Goal: Navigation & Orientation: Find specific page/section

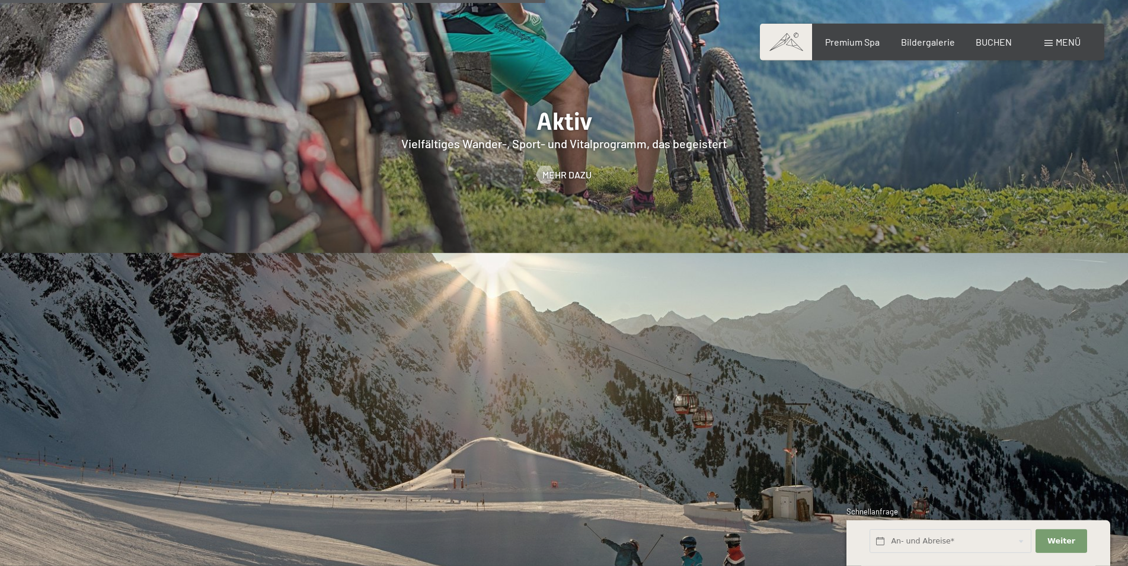
scroll to position [2840, 0]
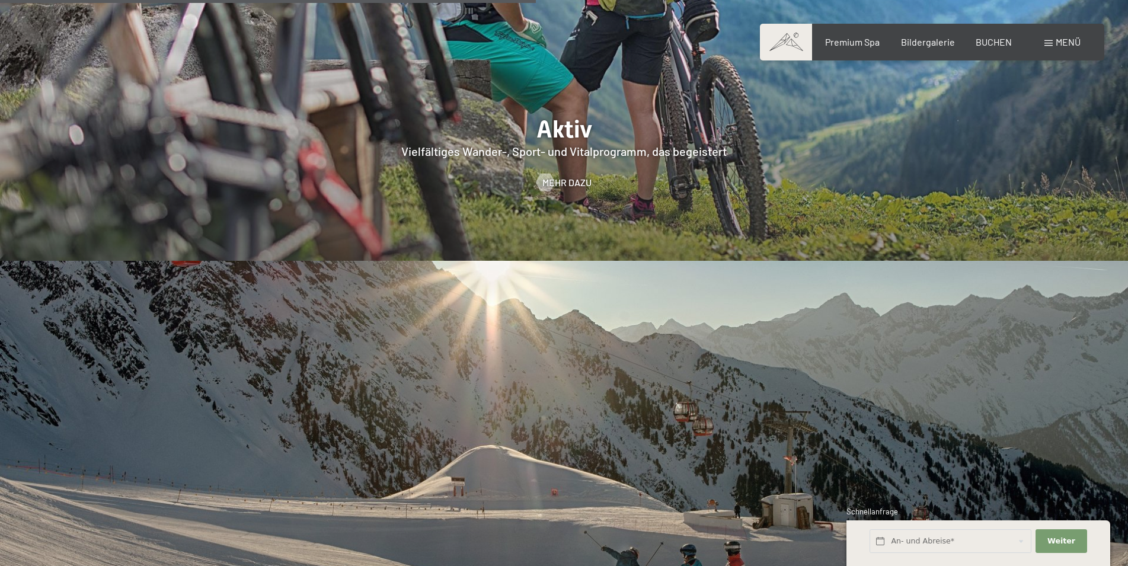
click at [1058, 42] on span "Menü" at bounding box center [1067, 41] width 25 height 11
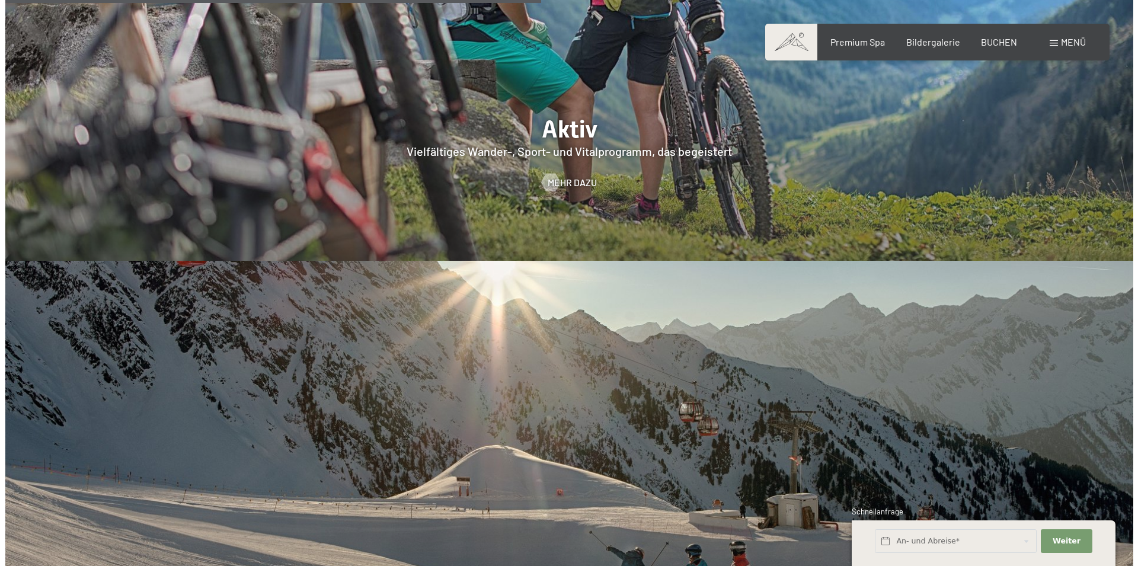
scroll to position [2853, 0]
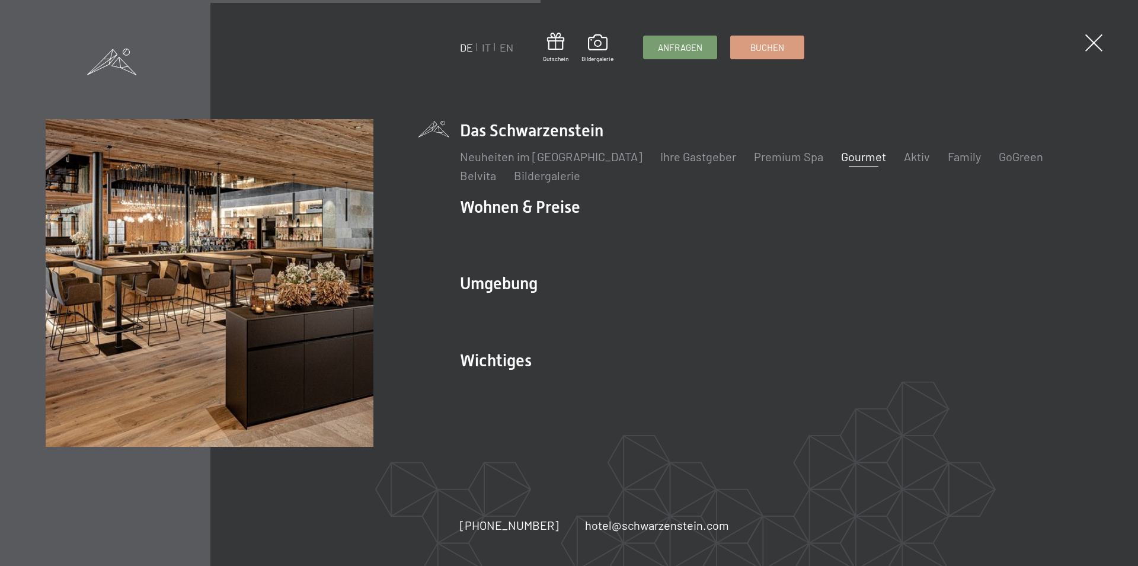
click at [841, 159] on link "Gourmet" at bounding box center [863, 156] width 45 height 14
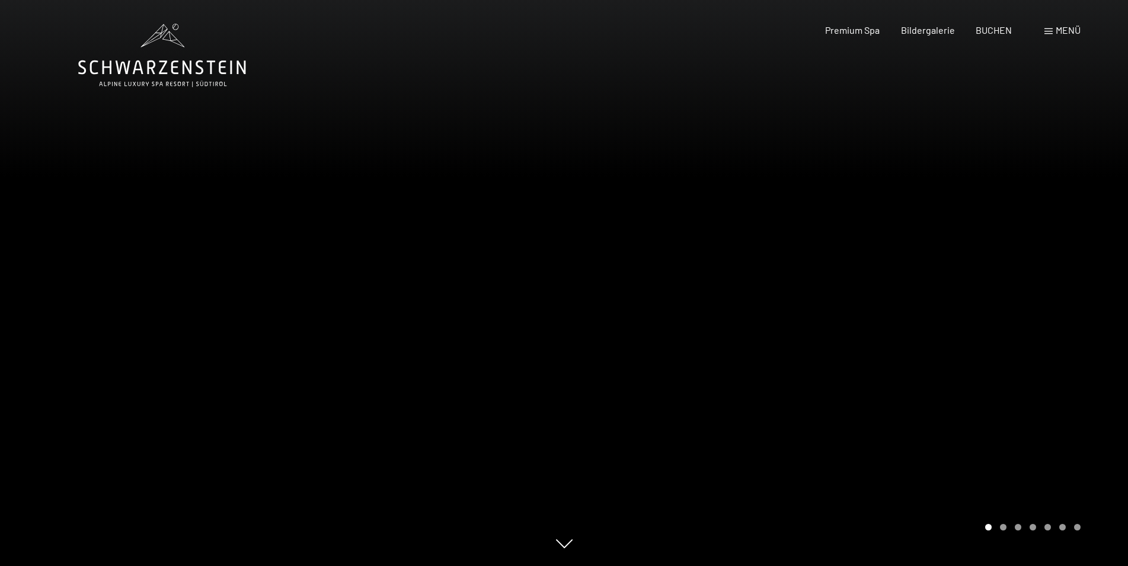
click at [914, 150] on div at bounding box center [846, 283] width 564 height 566
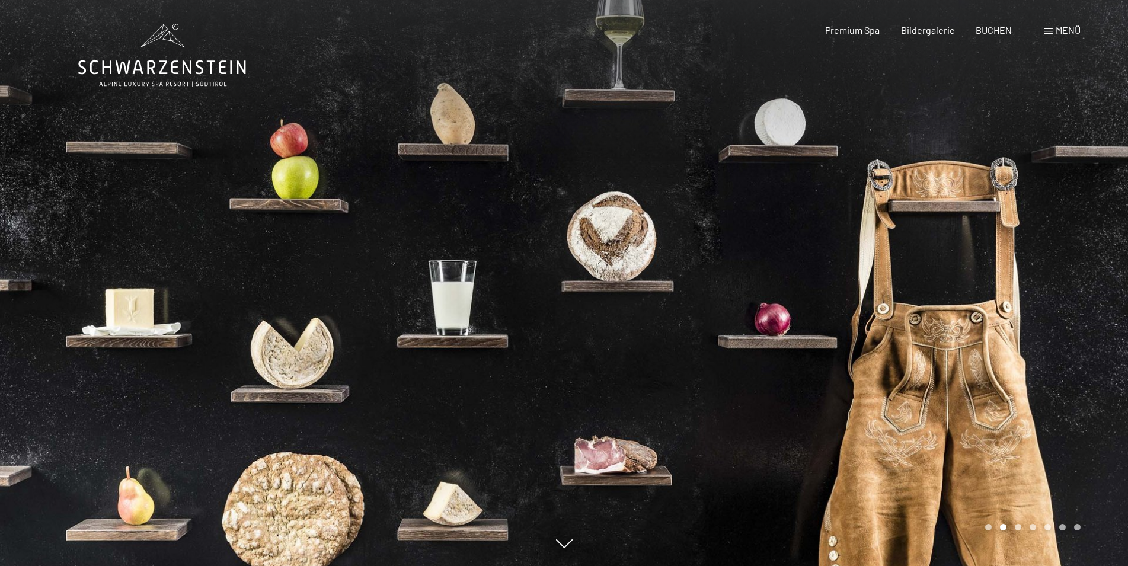
click at [928, 150] on div at bounding box center [846, 283] width 564 height 566
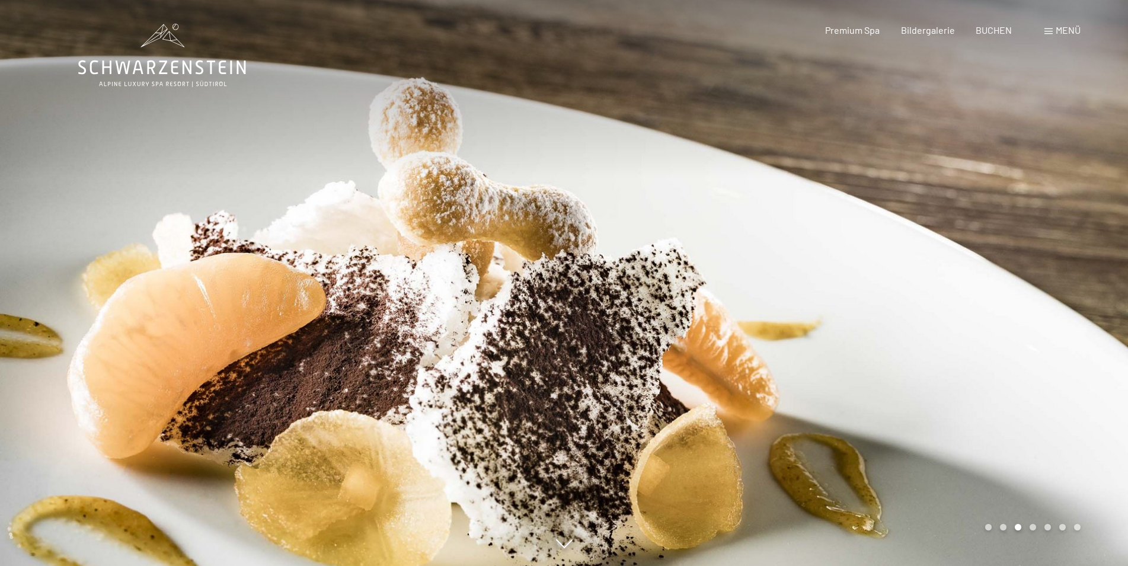
click at [928, 150] on div at bounding box center [846, 283] width 564 height 566
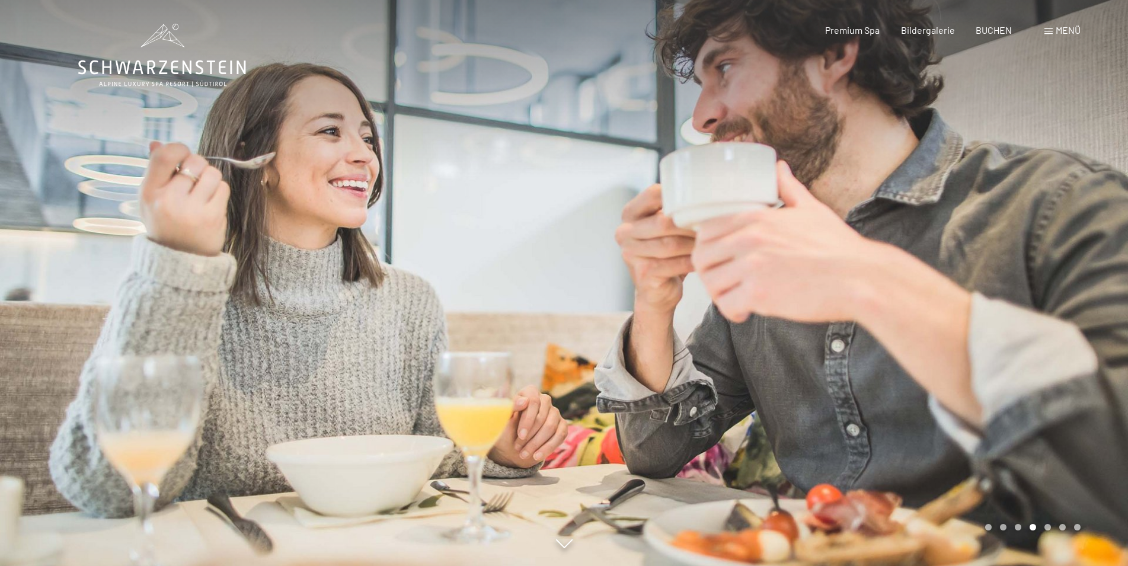
click at [928, 150] on div at bounding box center [846, 283] width 564 height 566
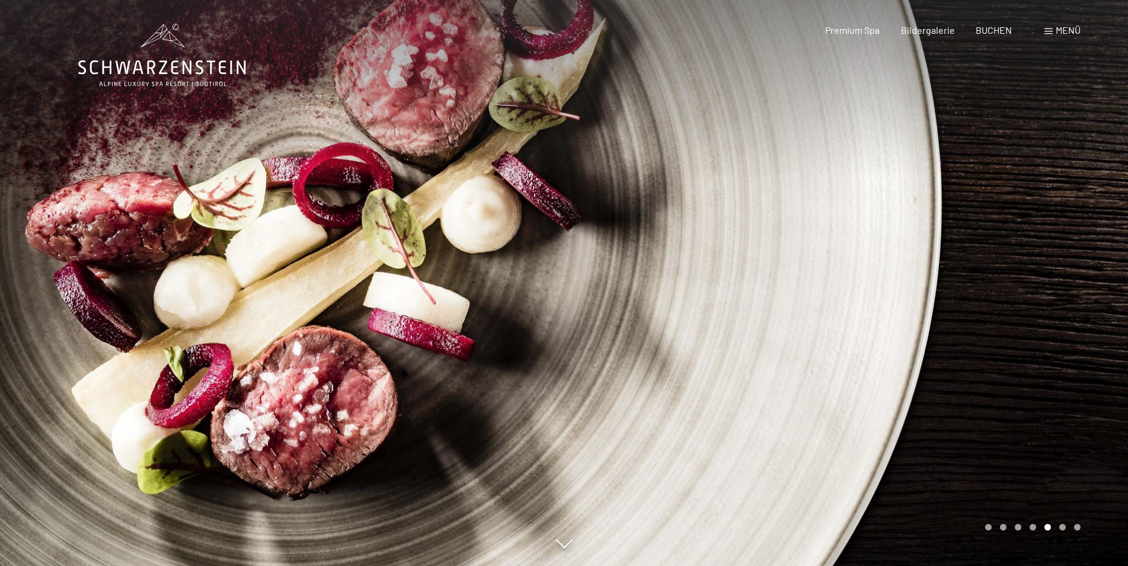
click at [928, 150] on div at bounding box center [846, 283] width 564 height 566
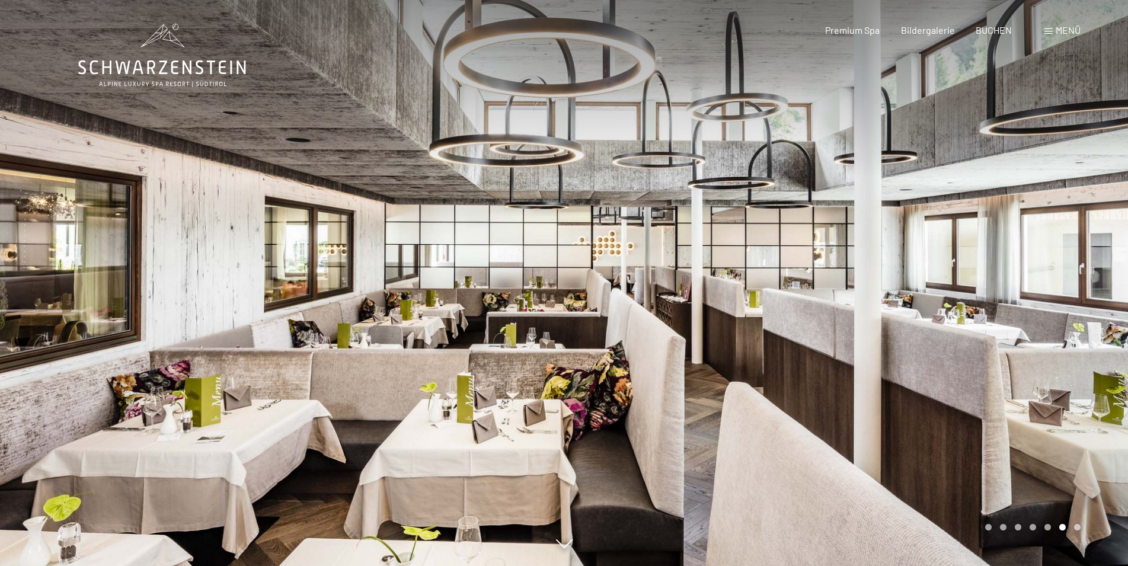
click at [928, 150] on div at bounding box center [846, 283] width 564 height 566
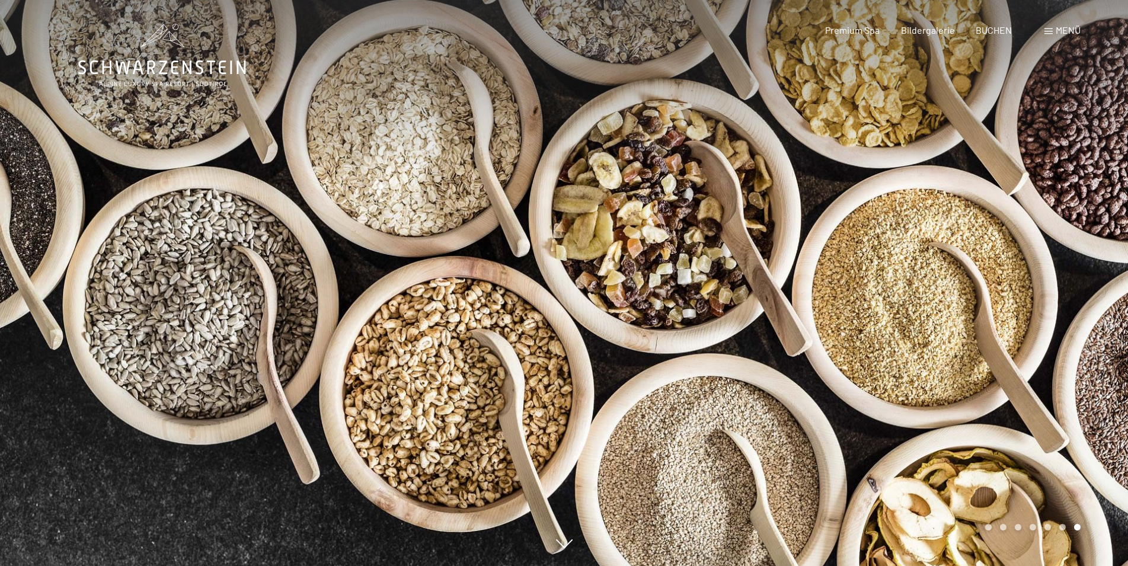
click at [928, 150] on div at bounding box center [846, 283] width 564 height 566
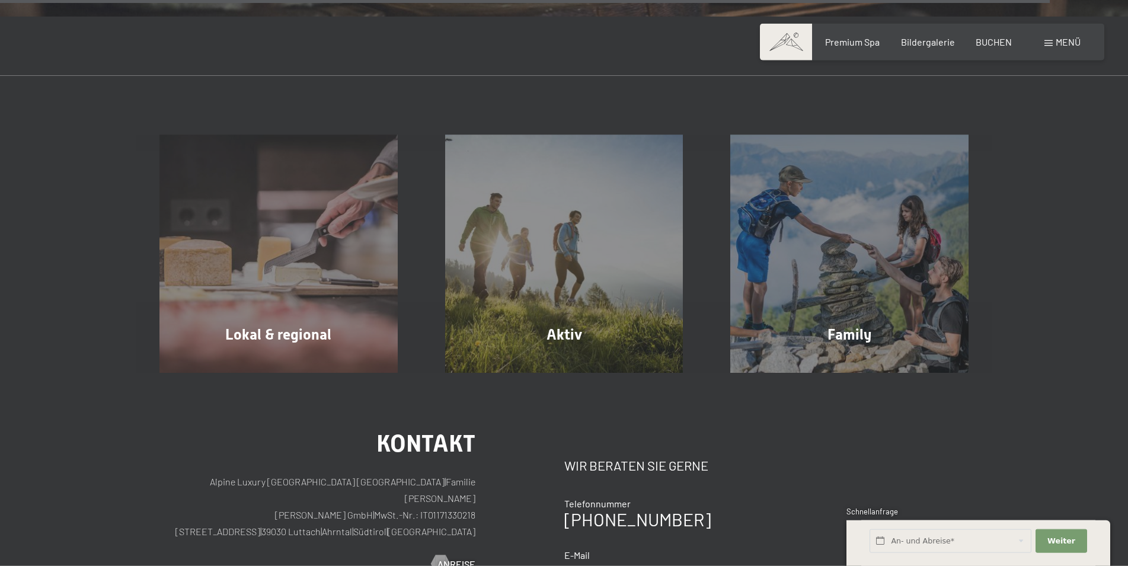
scroll to position [4291, 0]
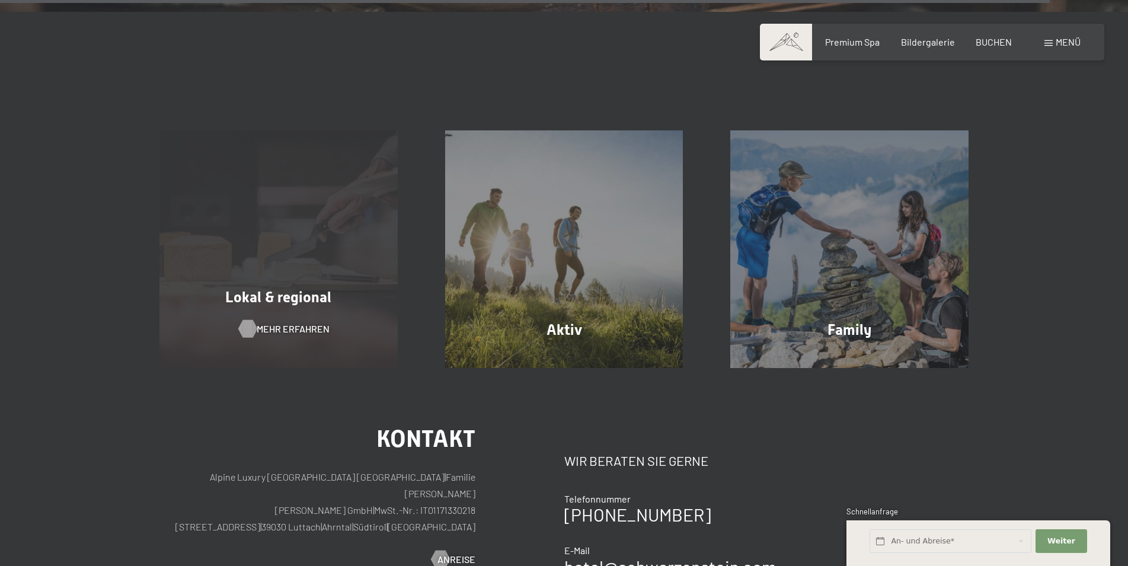
click at [287, 322] on span "Mehr erfahren" at bounding box center [293, 328] width 73 height 13
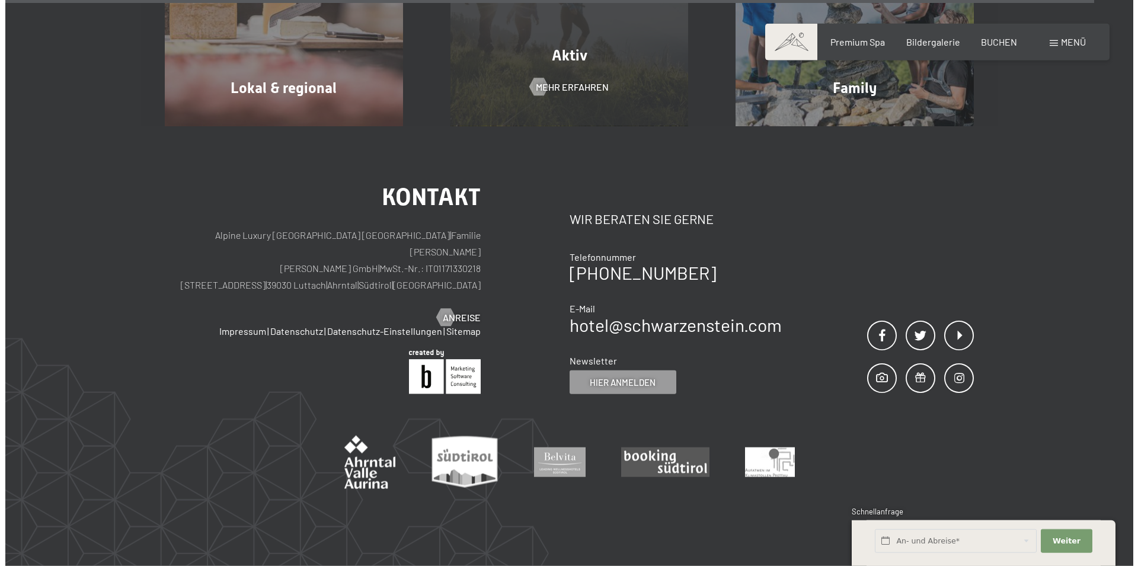
scroll to position [1753, 0]
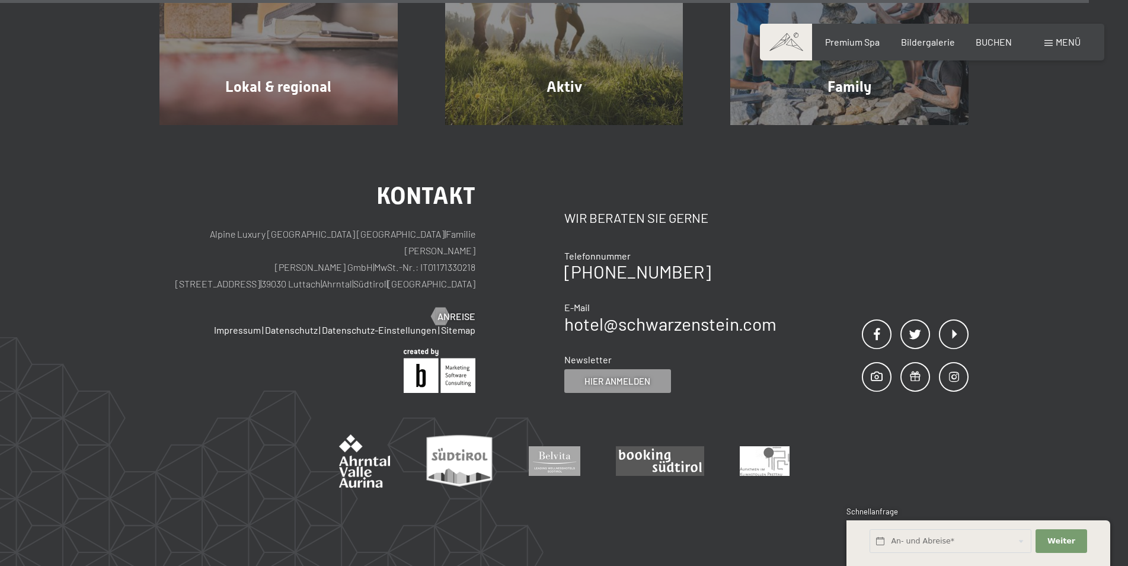
click at [1050, 42] on span at bounding box center [1048, 43] width 8 height 6
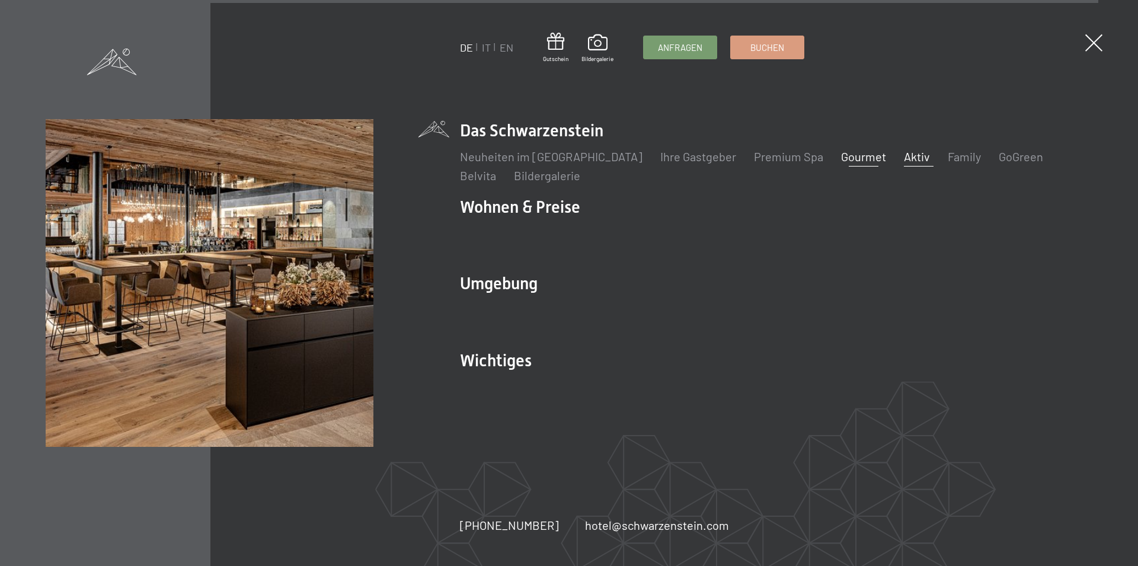
click at [904, 156] on link "Aktiv" at bounding box center [917, 156] width 26 height 14
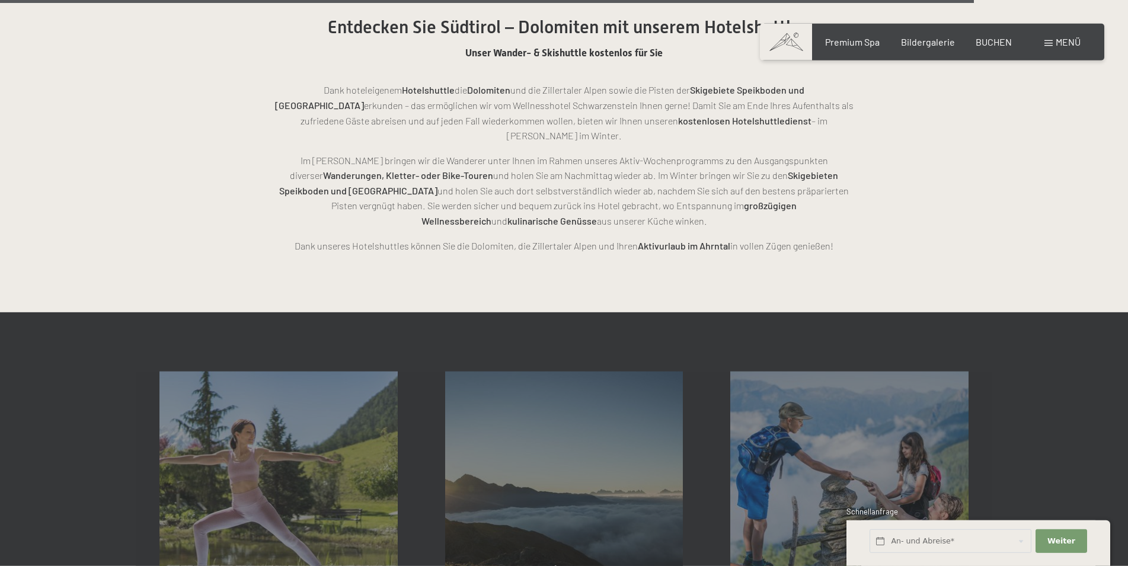
scroll to position [2961, 0]
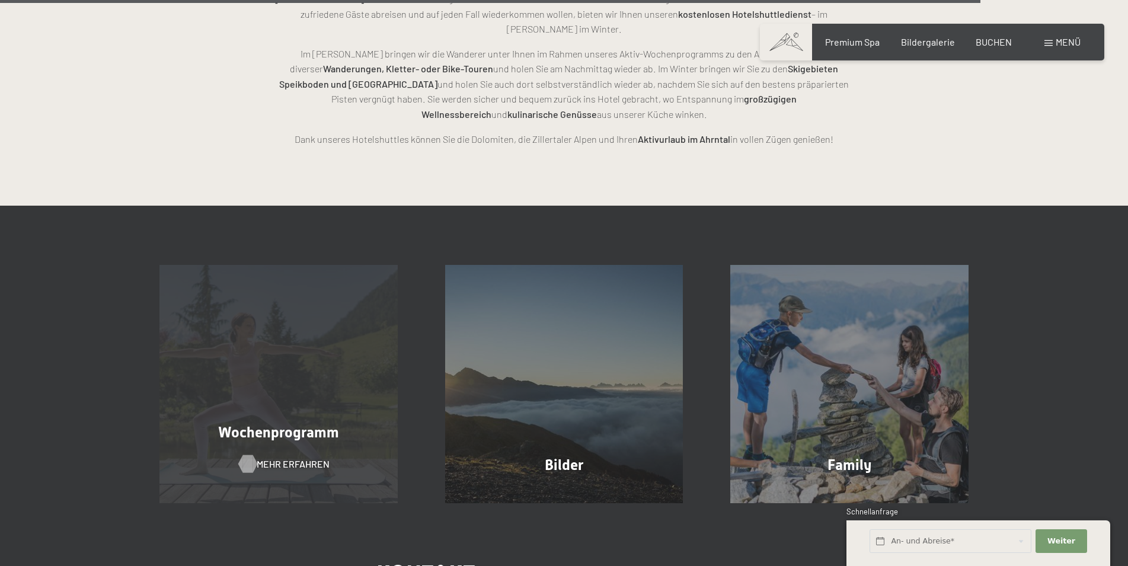
click at [300, 457] on span "Mehr erfahren" at bounding box center [293, 463] width 73 height 13
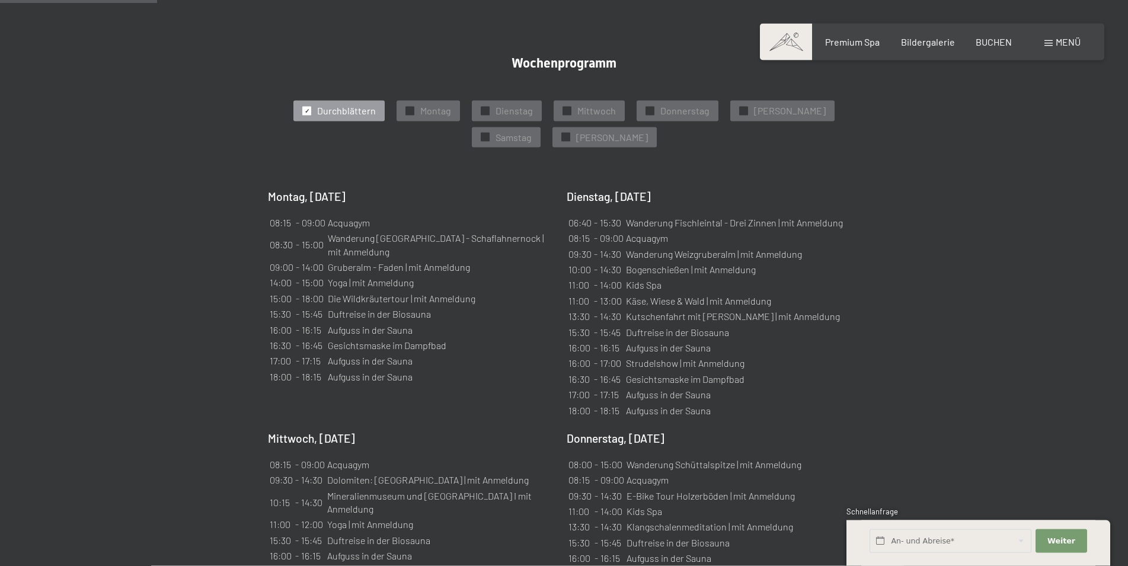
scroll to position [725, 0]
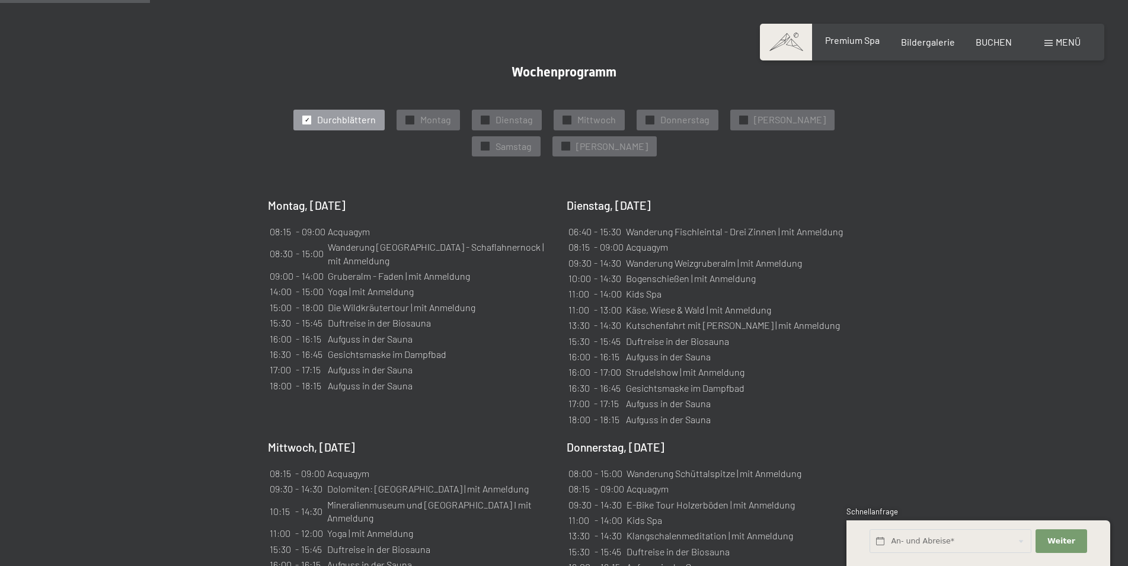
click at [839, 43] on span "Premium Spa" at bounding box center [852, 39] width 55 height 11
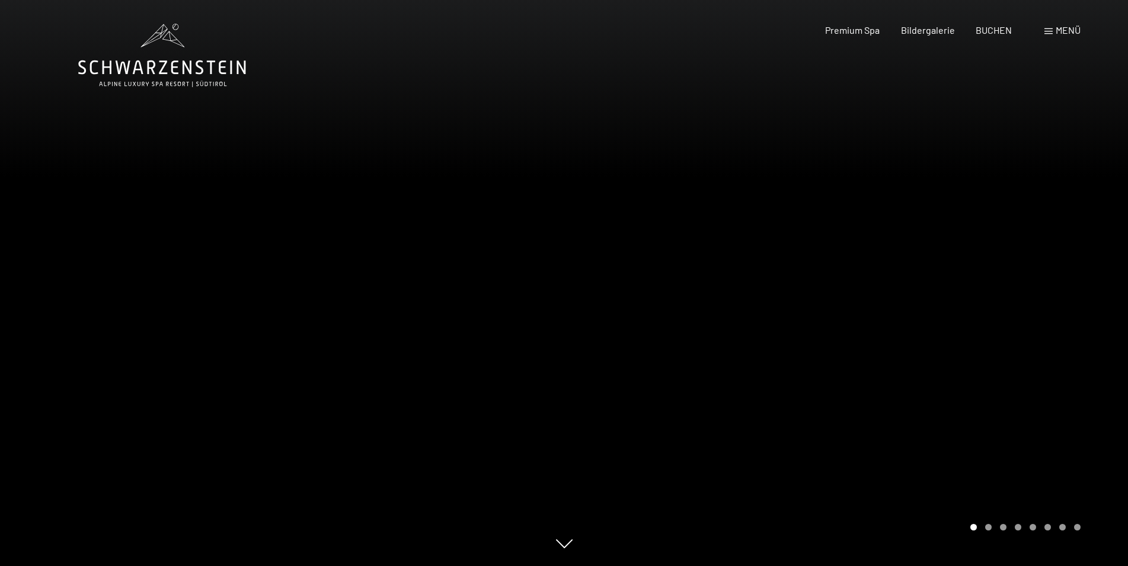
click at [936, 311] on div at bounding box center [846, 283] width 564 height 566
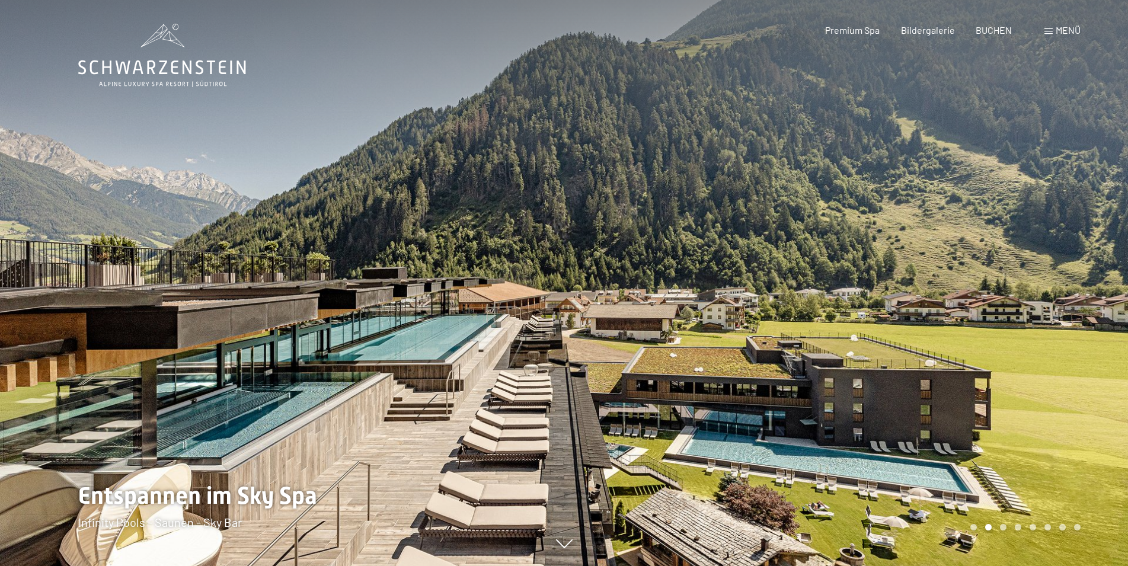
click at [936, 311] on div at bounding box center [846, 283] width 564 height 566
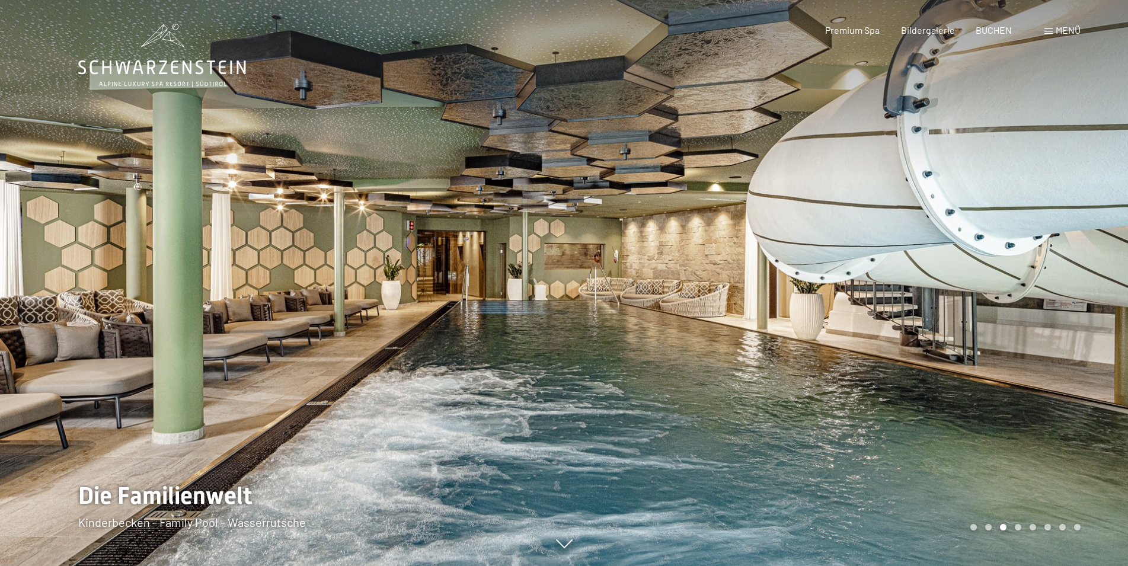
click at [936, 311] on div at bounding box center [846, 283] width 564 height 566
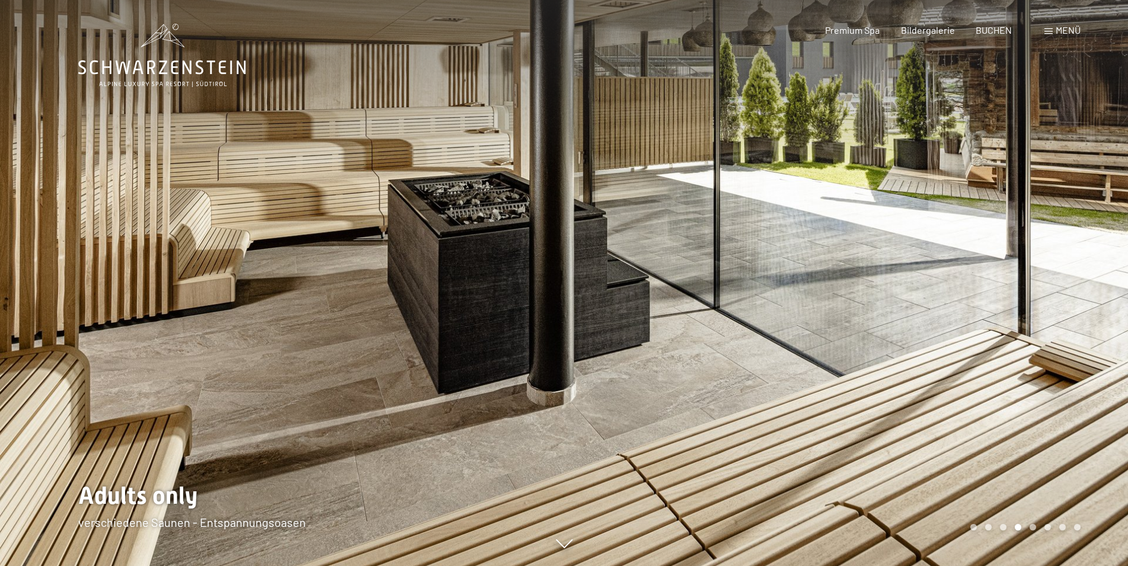
click at [903, 358] on div at bounding box center [846, 283] width 564 height 566
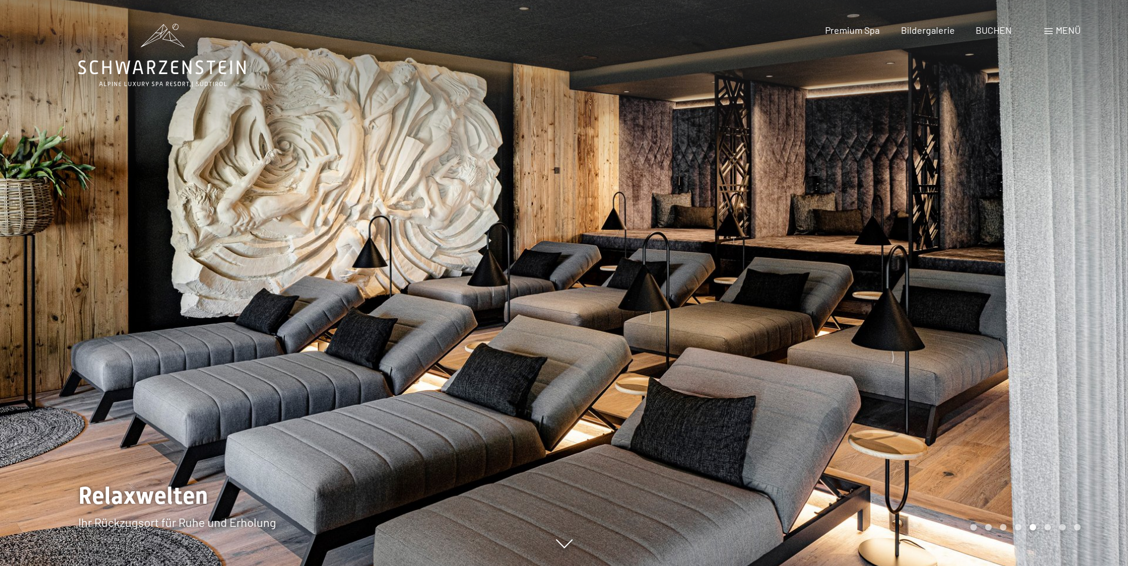
click at [903, 358] on div at bounding box center [846, 283] width 564 height 566
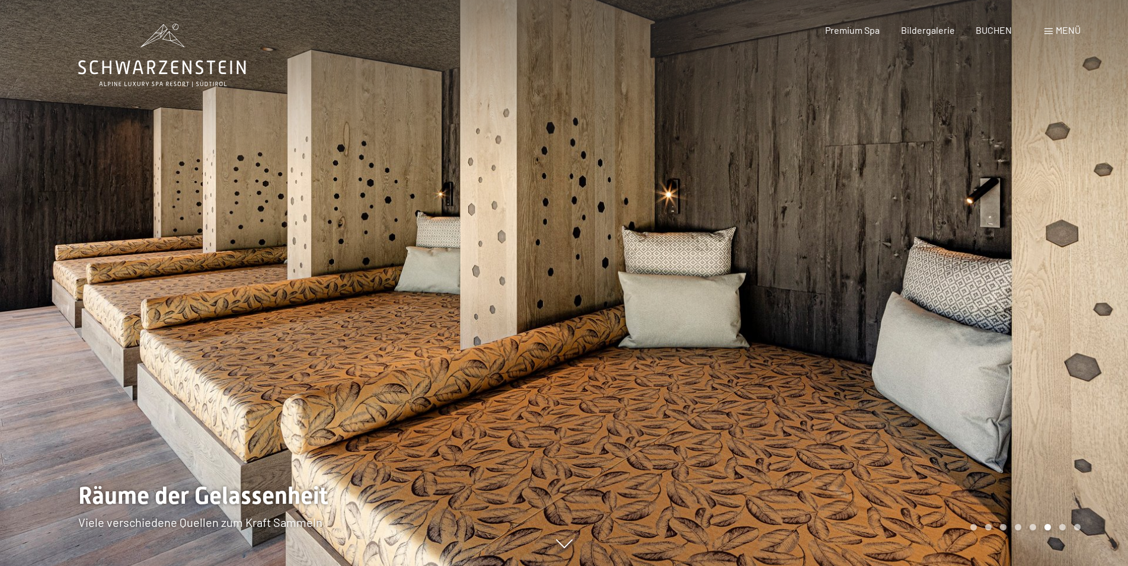
click at [903, 358] on div at bounding box center [846, 283] width 564 height 566
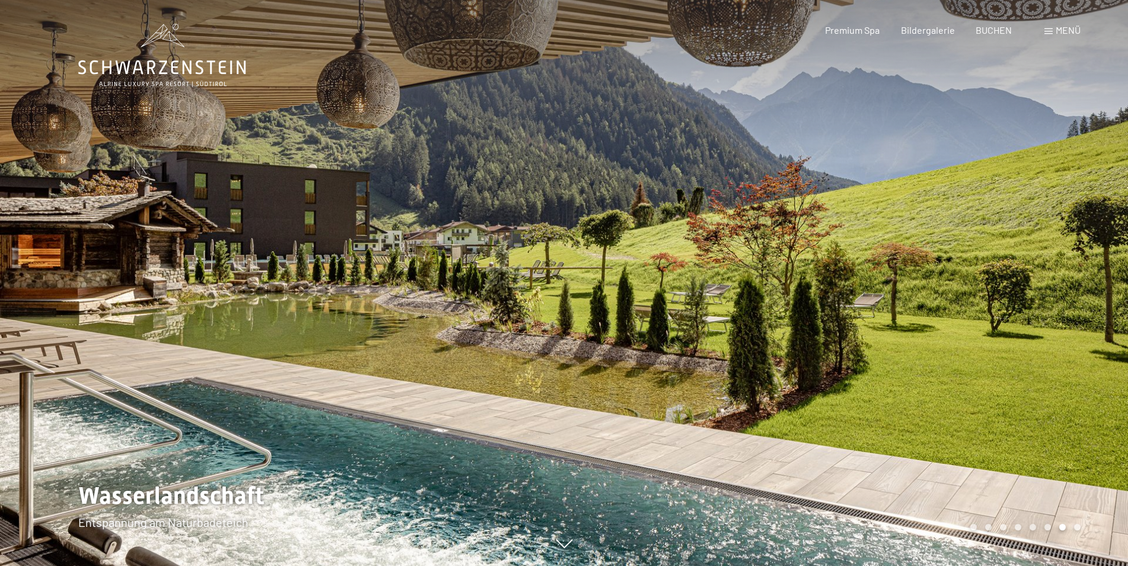
click at [903, 358] on div at bounding box center [846, 283] width 564 height 566
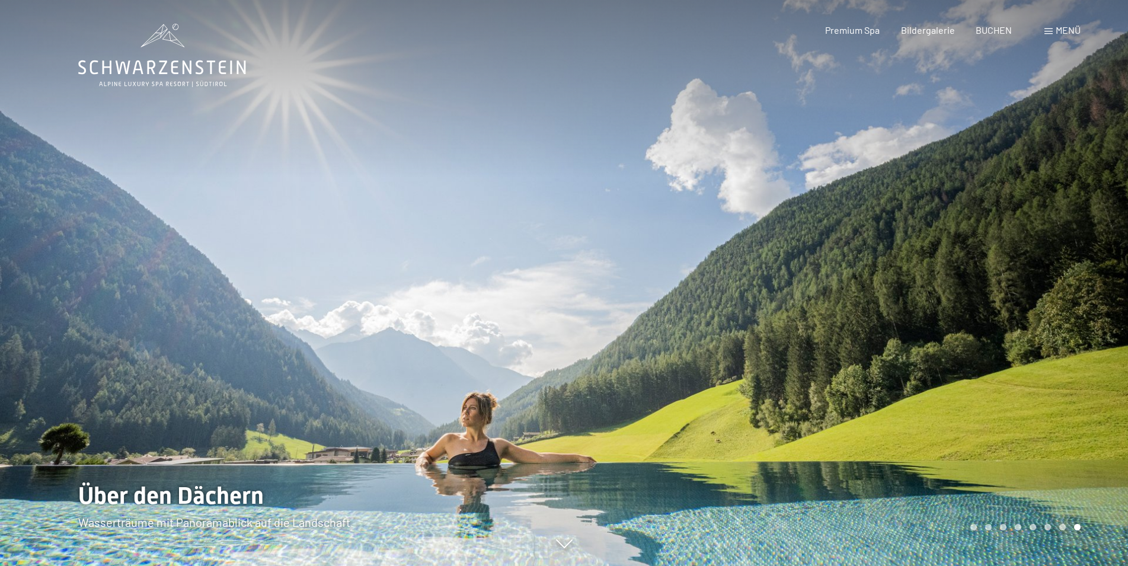
click at [903, 358] on div at bounding box center [846, 283] width 564 height 566
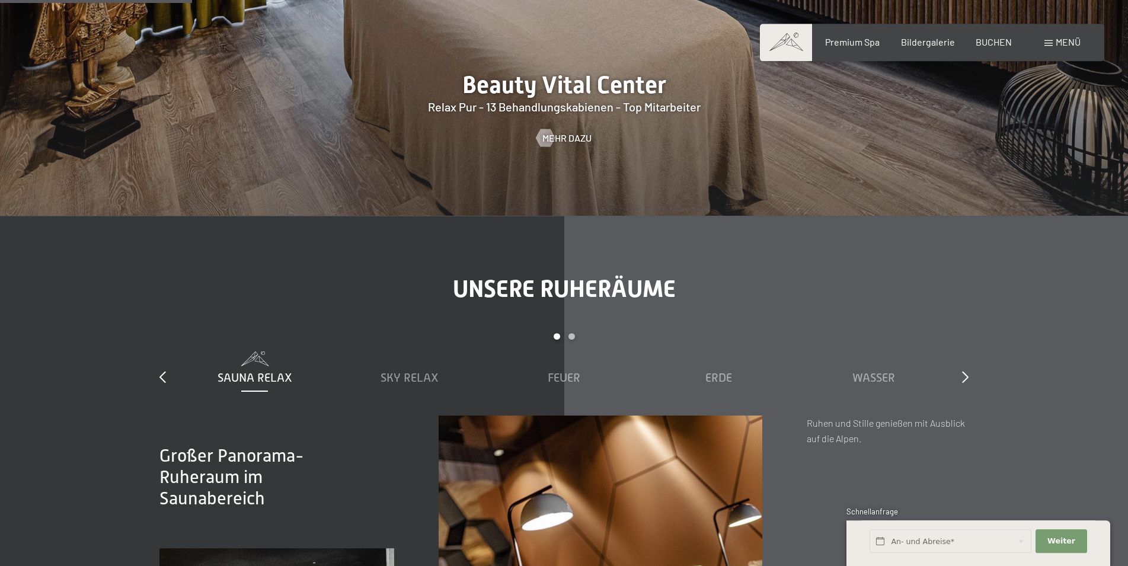
scroll to position [1571, 0]
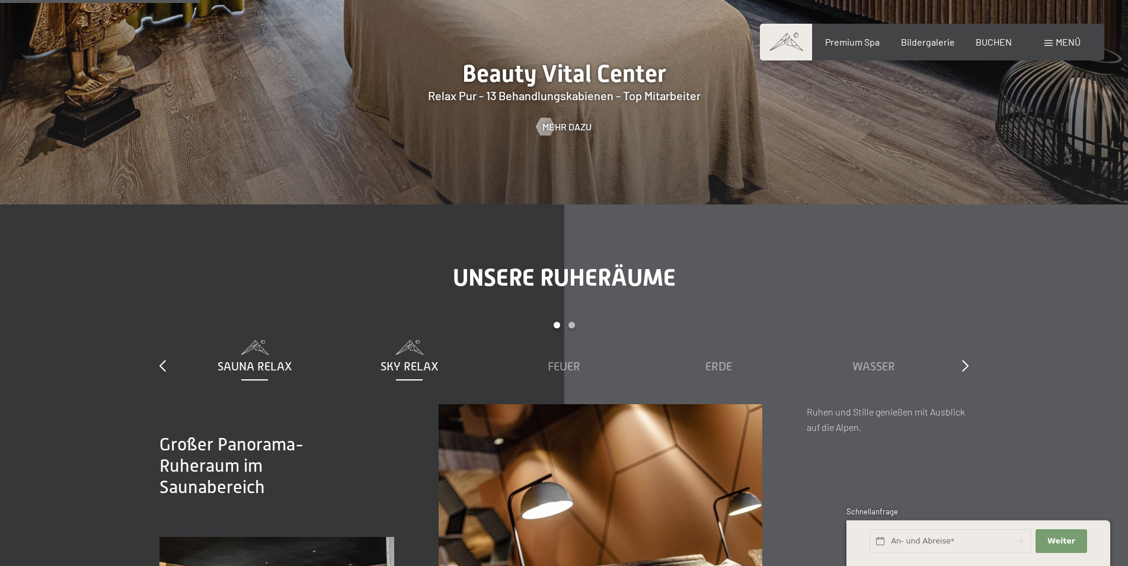
click at [419, 356] on div "Sky Relax" at bounding box center [409, 357] width 143 height 34
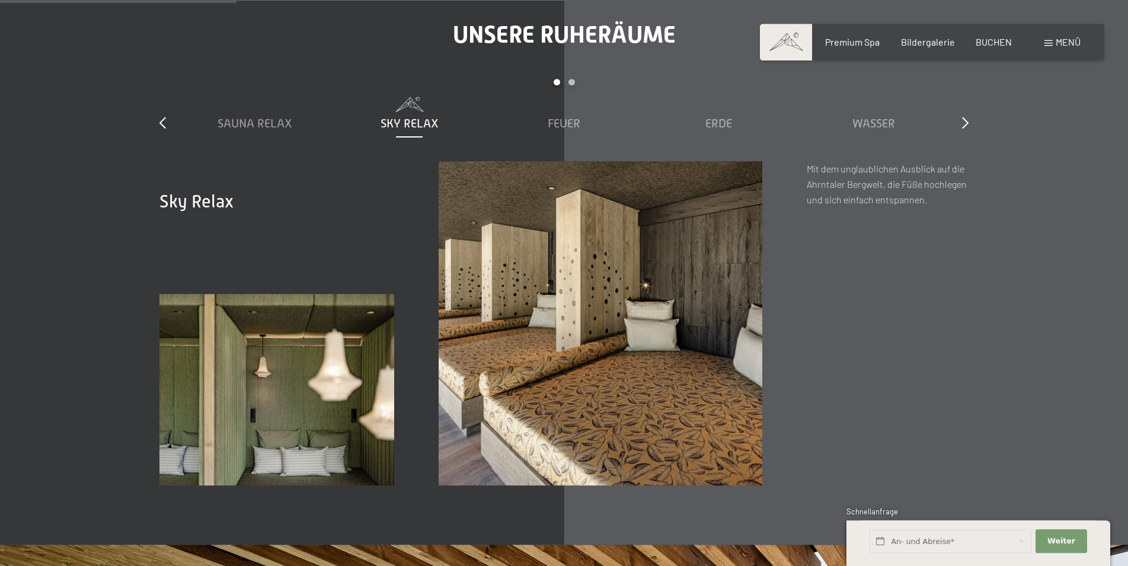
scroll to position [1873, 0]
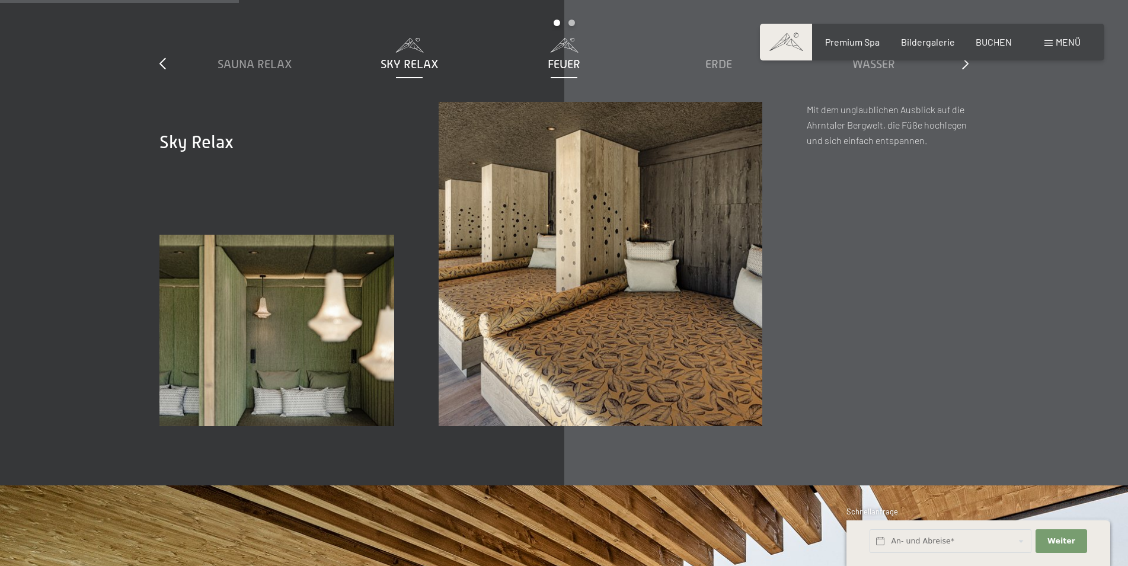
click at [567, 67] on span "Feuer" at bounding box center [563, 63] width 33 height 13
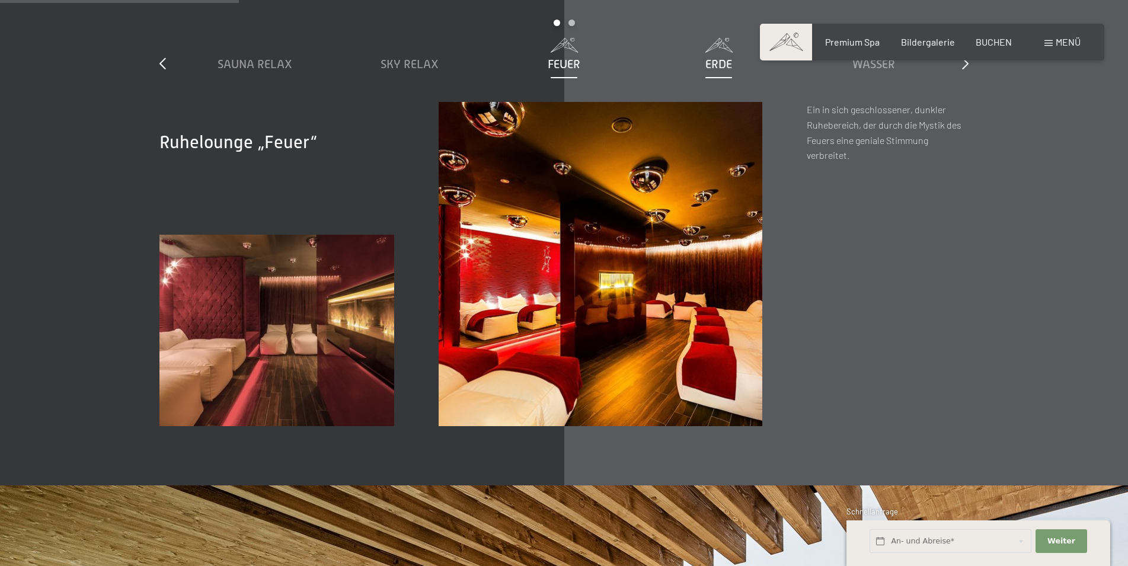
click at [727, 68] on span "Erde" at bounding box center [718, 63] width 27 height 13
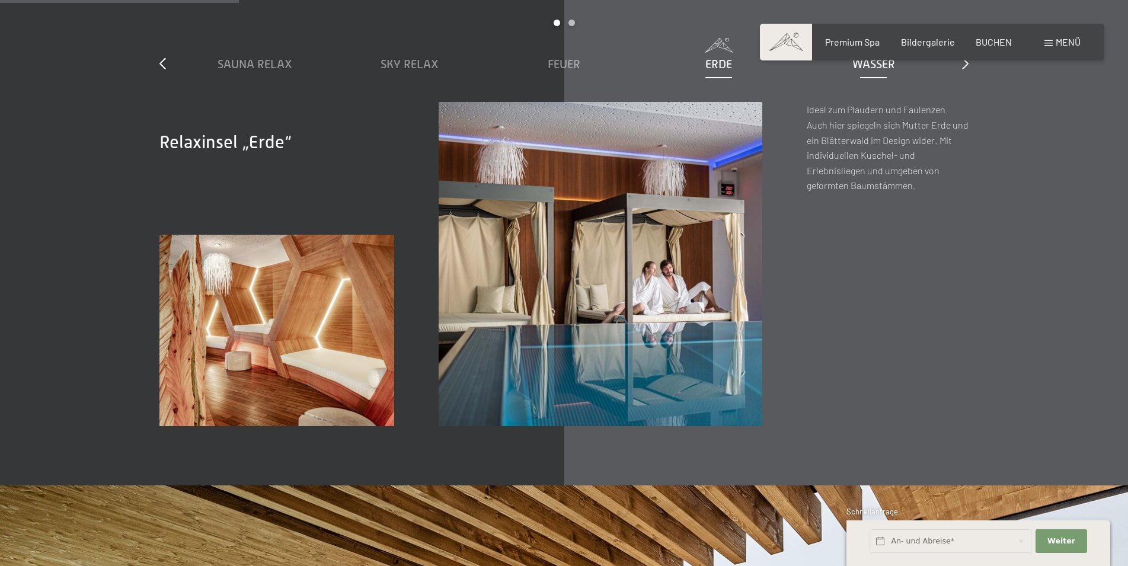
click at [867, 66] on span "Wasser" at bounding box center [873, 63] width 43 height 13
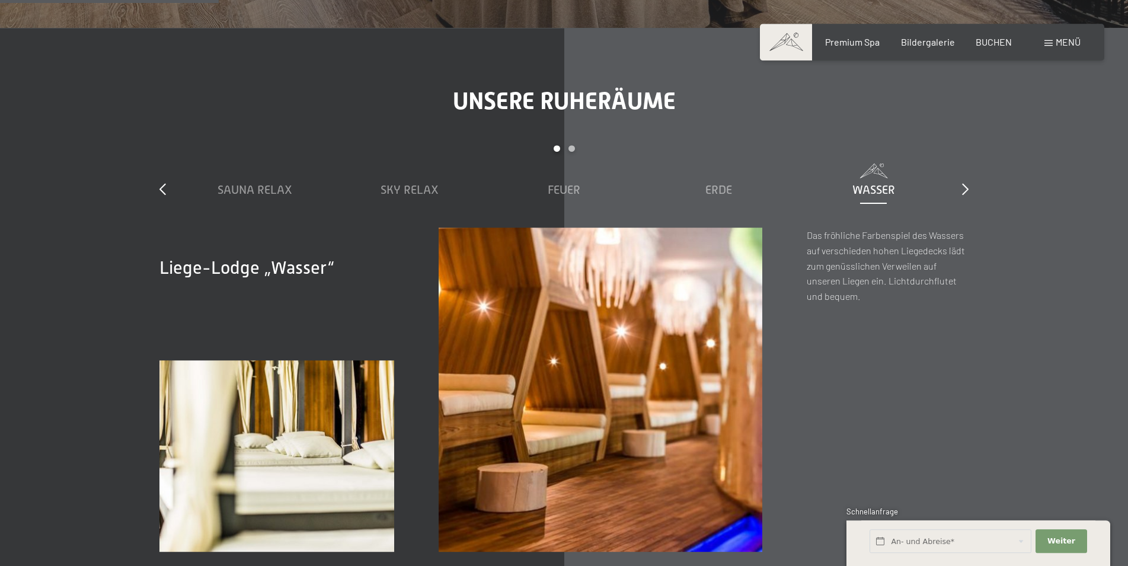
scroll to position [1692, 0]
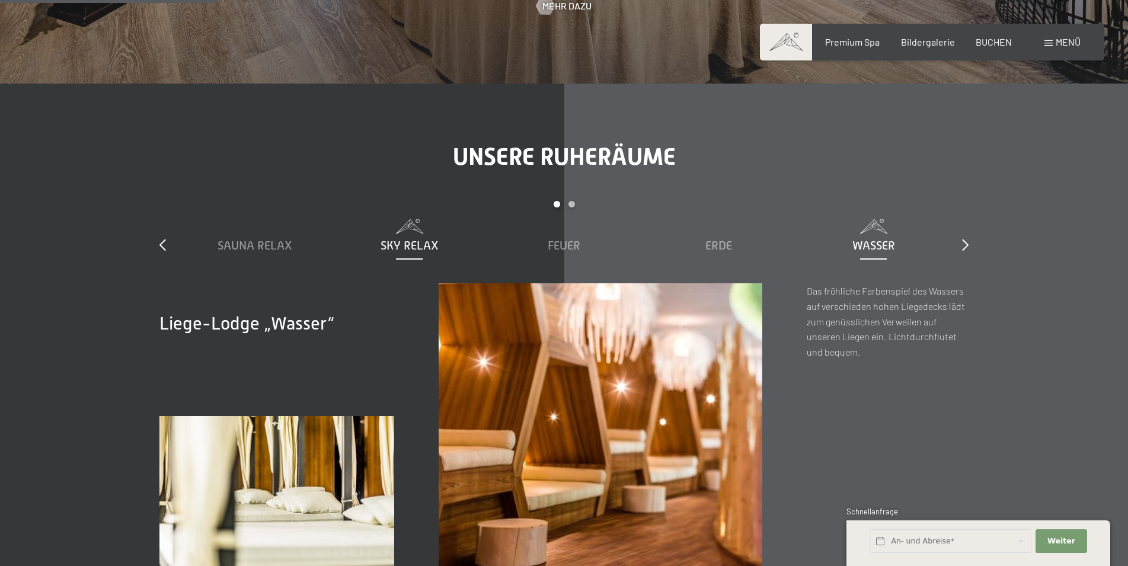
click at [388, 242] on span "Sky Relax" at bounding box center [409, 245] width 58 height 13
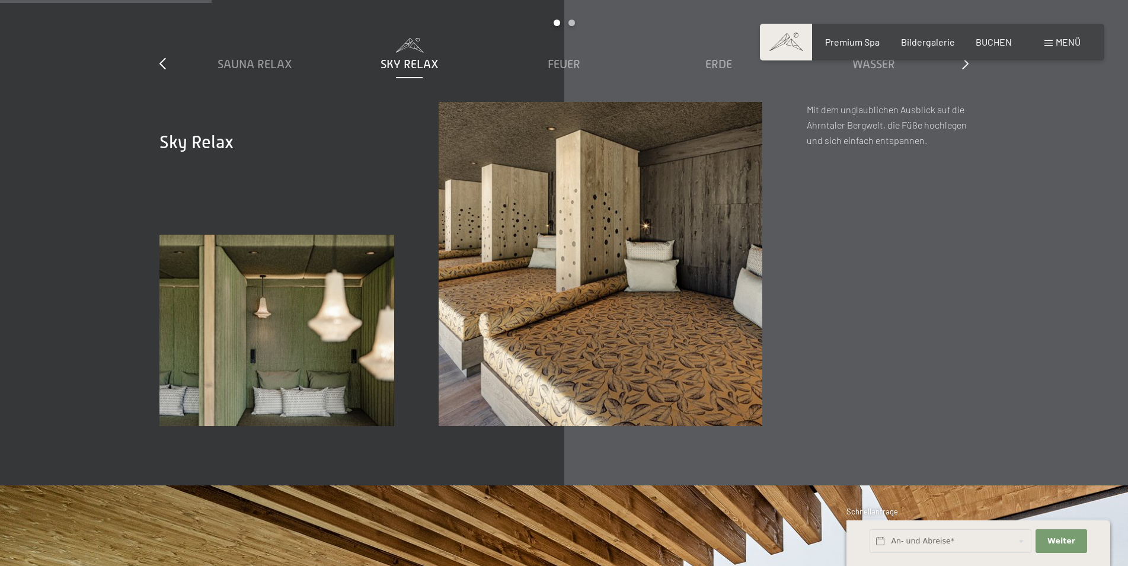
scroll to position [1511, 0]
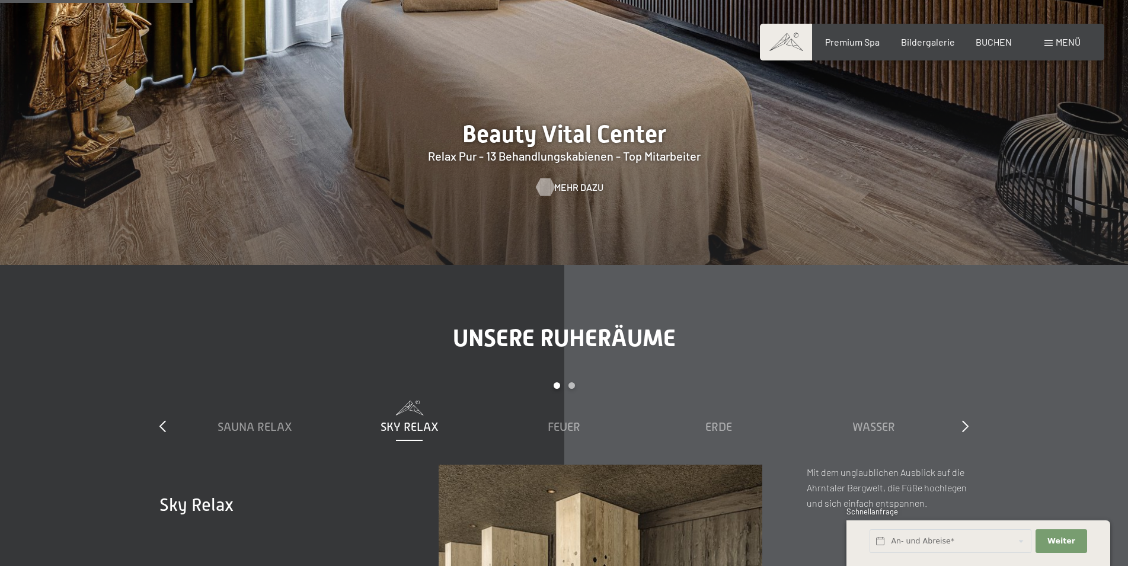
click at [550, 185] on div at bounding box center [545, 187] width 10 height 18
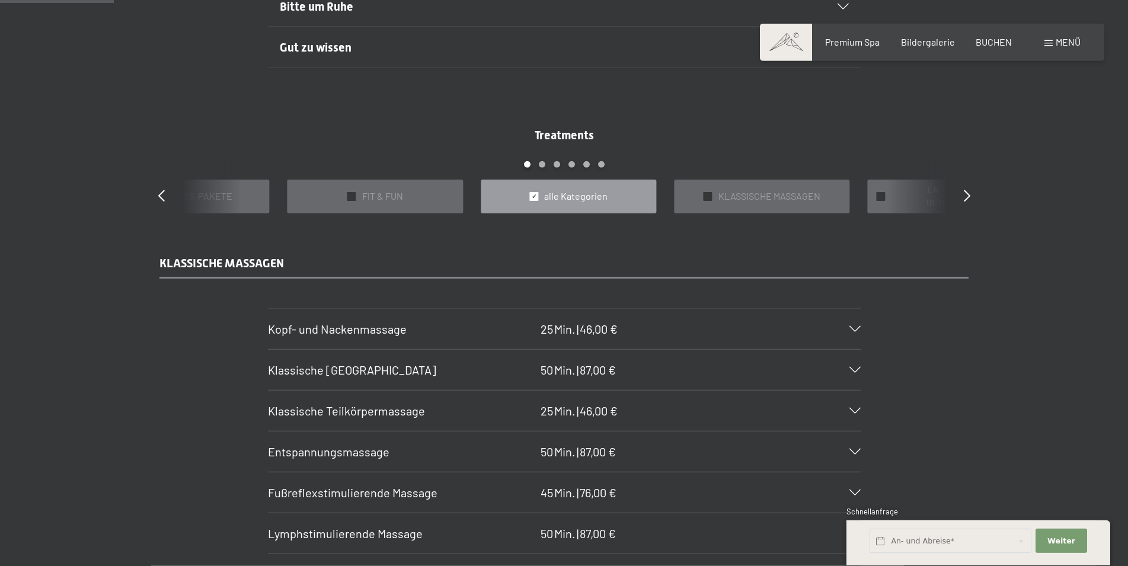
scroll to position [1027, 0]
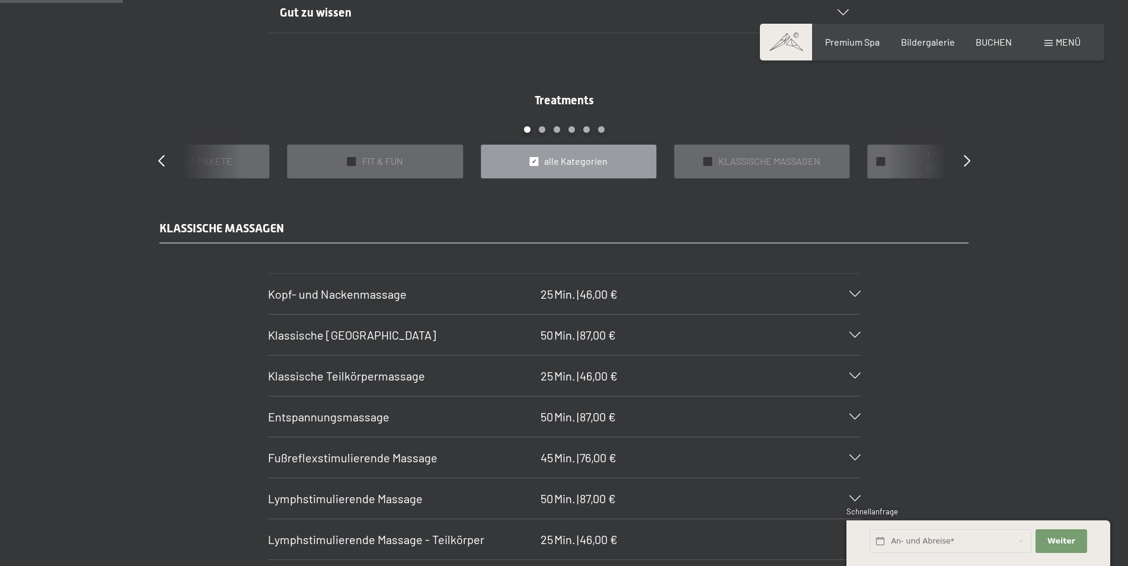
click at [859, 294] on icon at bounding box center [854, 294] width 11 height 6
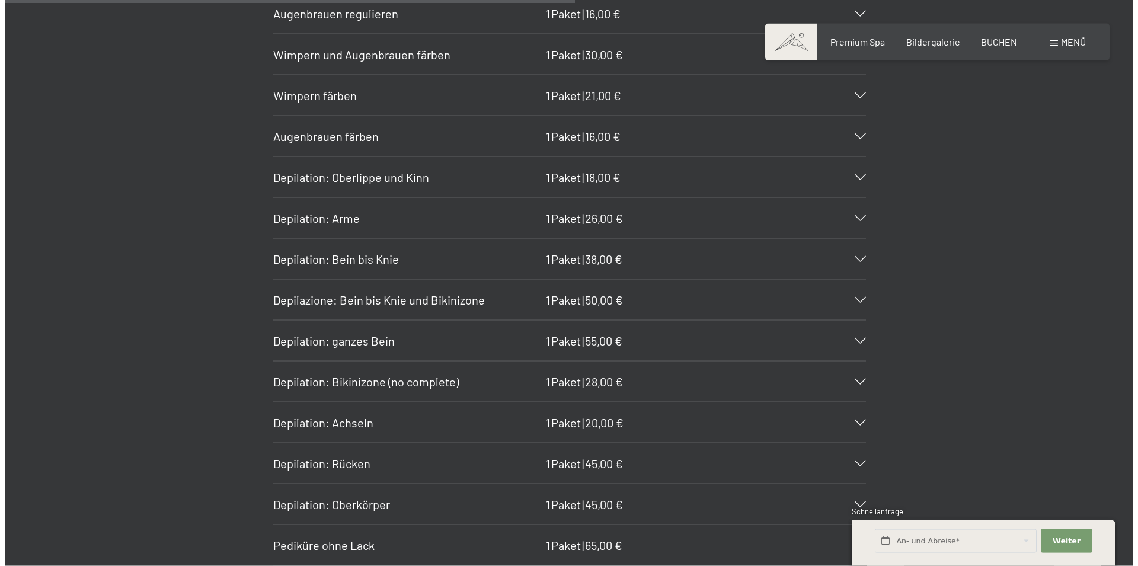
scroll to position [4351, 0]
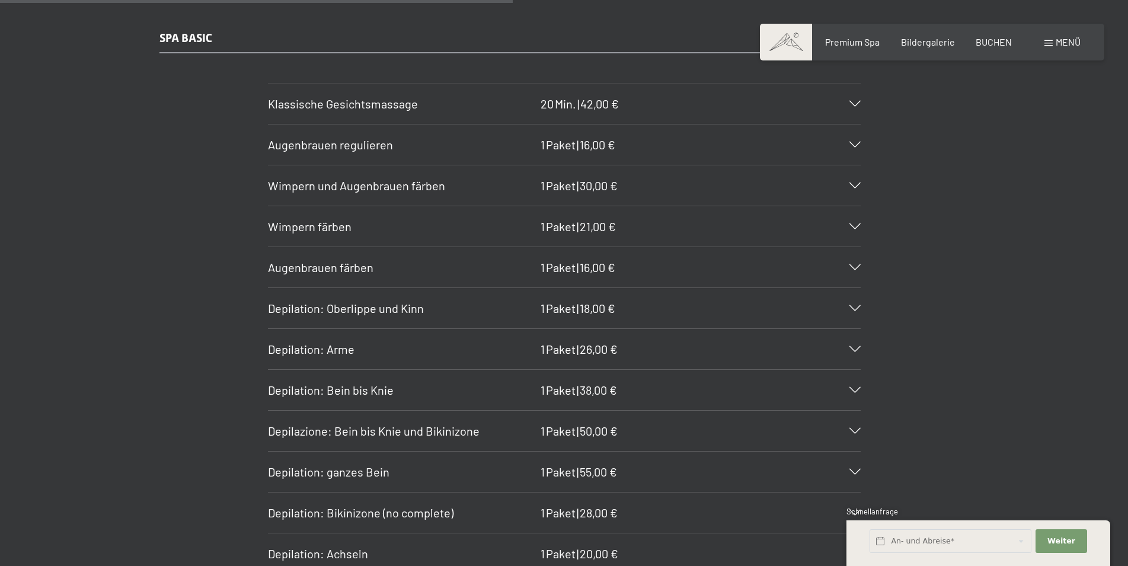
click at [1065, 43] on span "Menü" at bounding box center [1067, 41] width 25 height 11
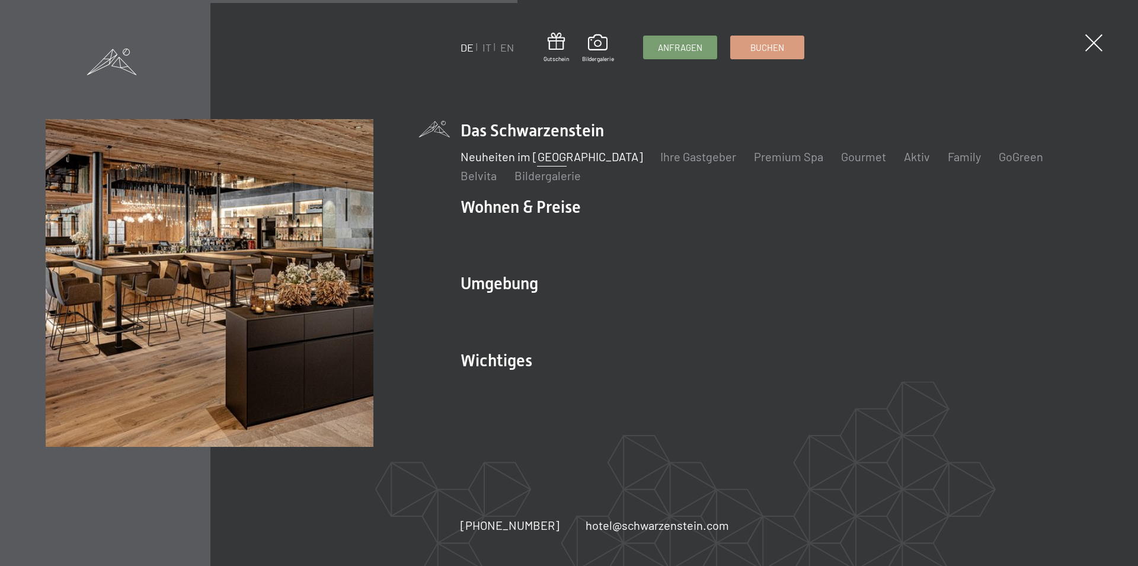
click at [559, 158] on link "Neuheiten im [GEOGRAPHIC_DATA]" at bounding box center [551, 156] width 182 height 14
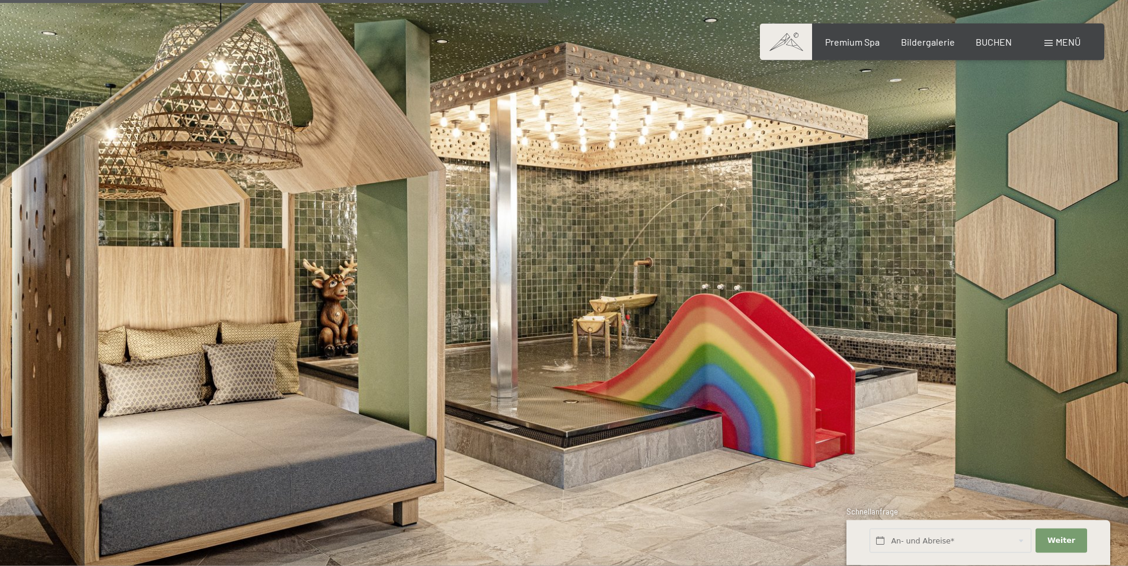
scroll to position [2417, 0]
